Goal: Task Accomplishment & Management: Use online tool/utility

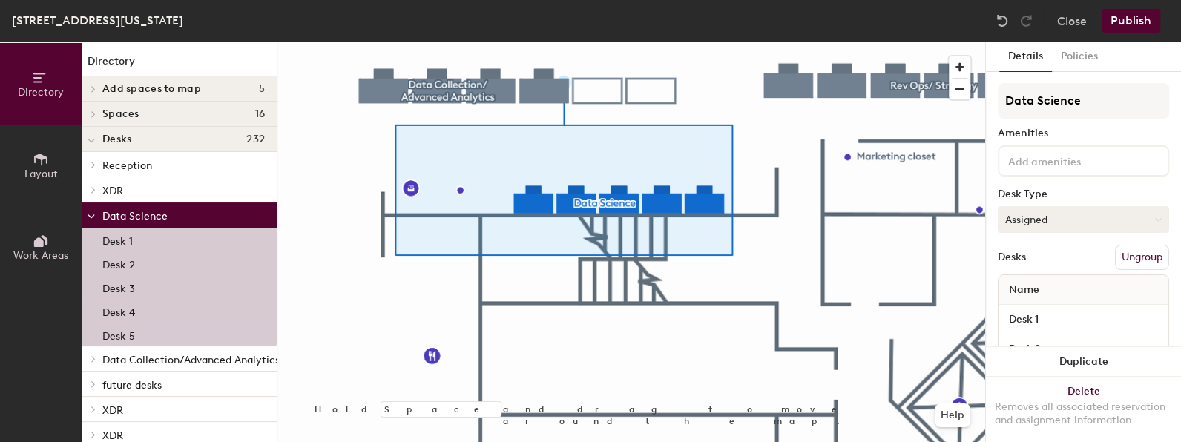
click at [1072, 222] on button "Assigned" at bounding box center [1082, 219] width 171 height 27
click at [1064, 307] on div "Hoteled" at bounding box center [1072, 310] width 148 height 22
click at [1123, 26] on button "Publish" at bounding box center [1130, 21] width 59 height 24
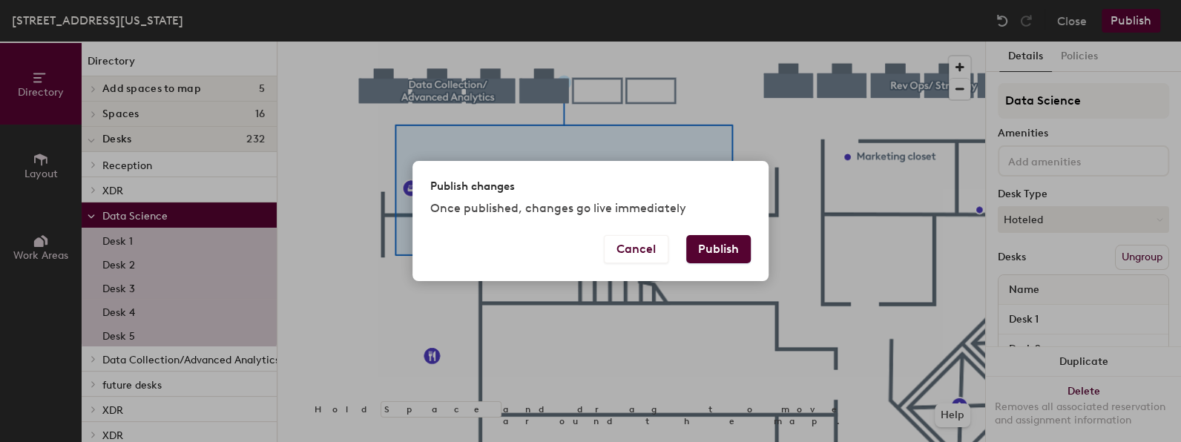
click at [718, 248] on button "Publish" at bounding box center [718, 249] width 65 height 28
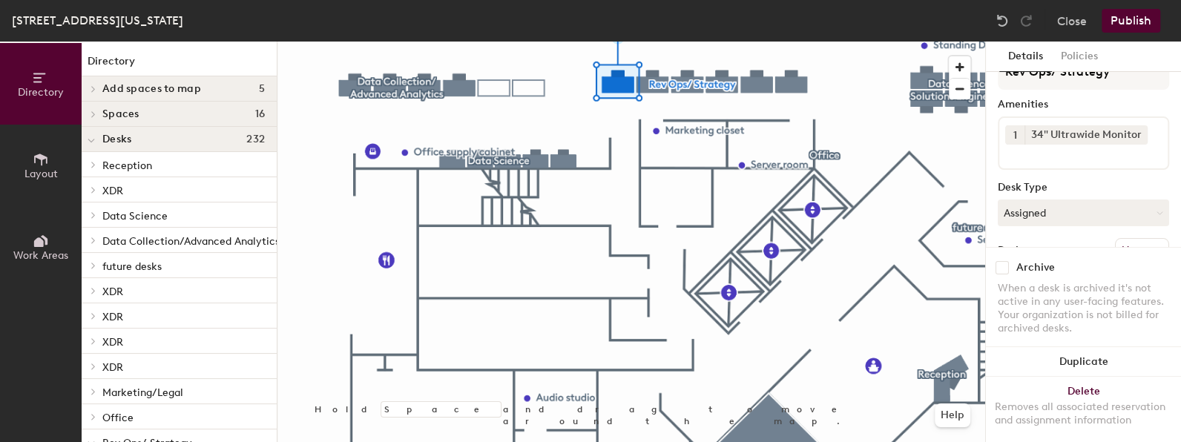
scroll to position [73, 0]
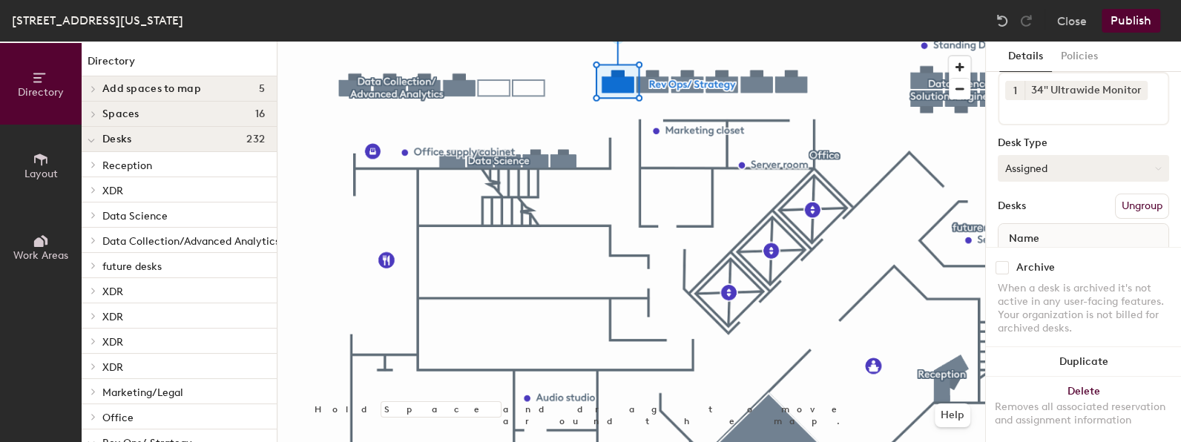
click at [1072, 167] on button "Assigned" at bounding box center [1082, 168] width 171 height 27
click at [1047, 257] on div "Hoteled" at bounding box center [1072, 259] width 148 height 22
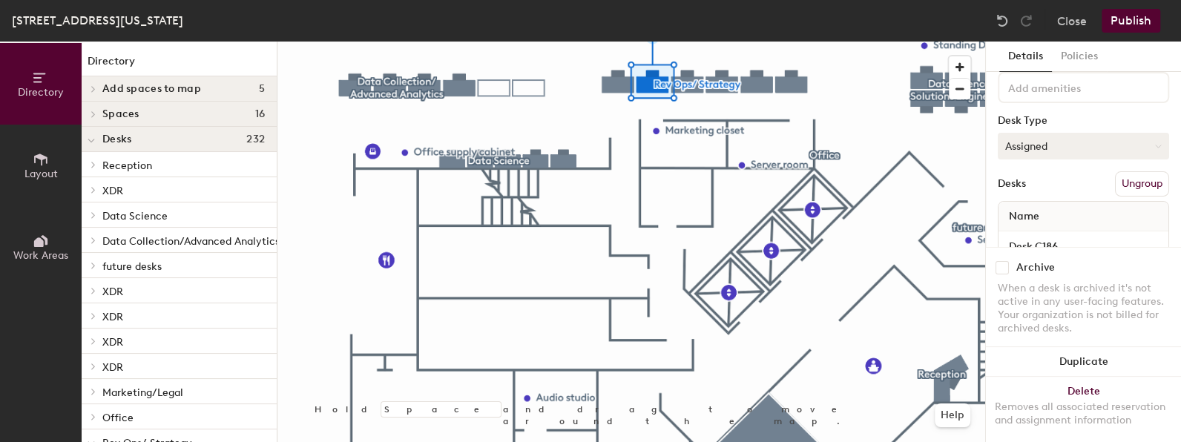
click at [1052, 145] on button "Assigned" at bounding box center [1082, 146] width 171 height 27
click at [1039, 234] on div "Hoteled" at bounding box center [1072, 236] width 148 height 22
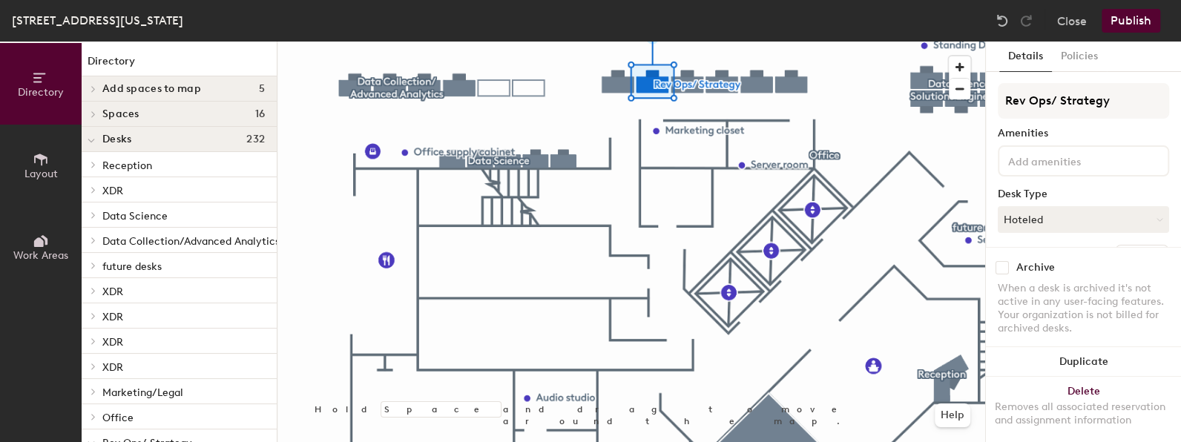
click at [609, 42] on div at bounding box center [631, 42] width 708 height 0
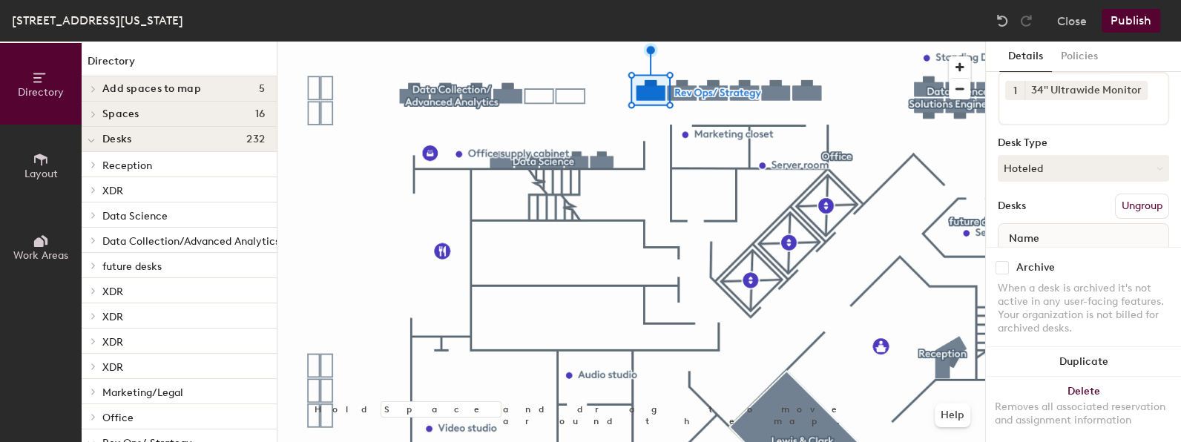
click at [1120, 23] on button "Publish" at bounding box center [1130, 21] width 59 height 24
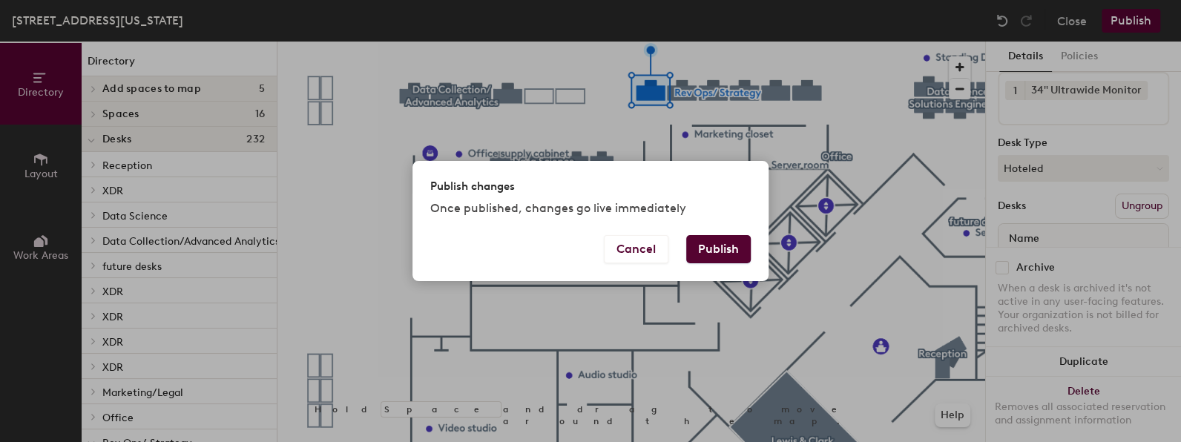
click at [723, 252] on button "Publish" at bounding box center [718, 249] width 65 height 28
